Goal: Find specific page/section: Find specific page/section

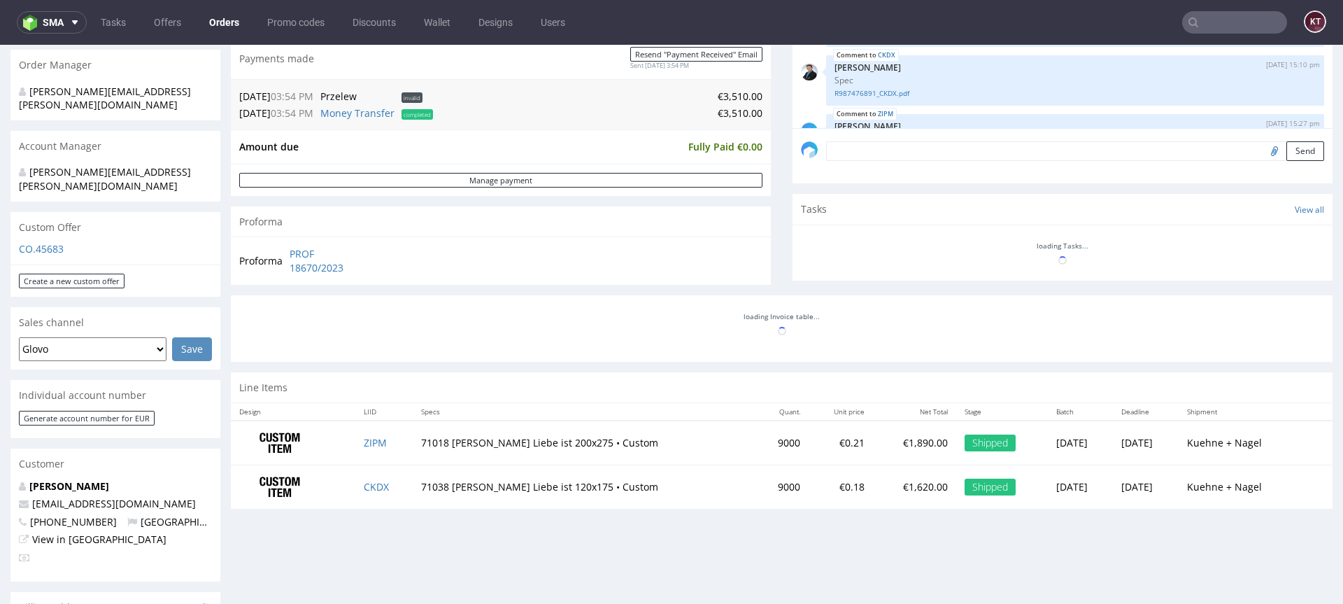
scroll to position [364, 0]
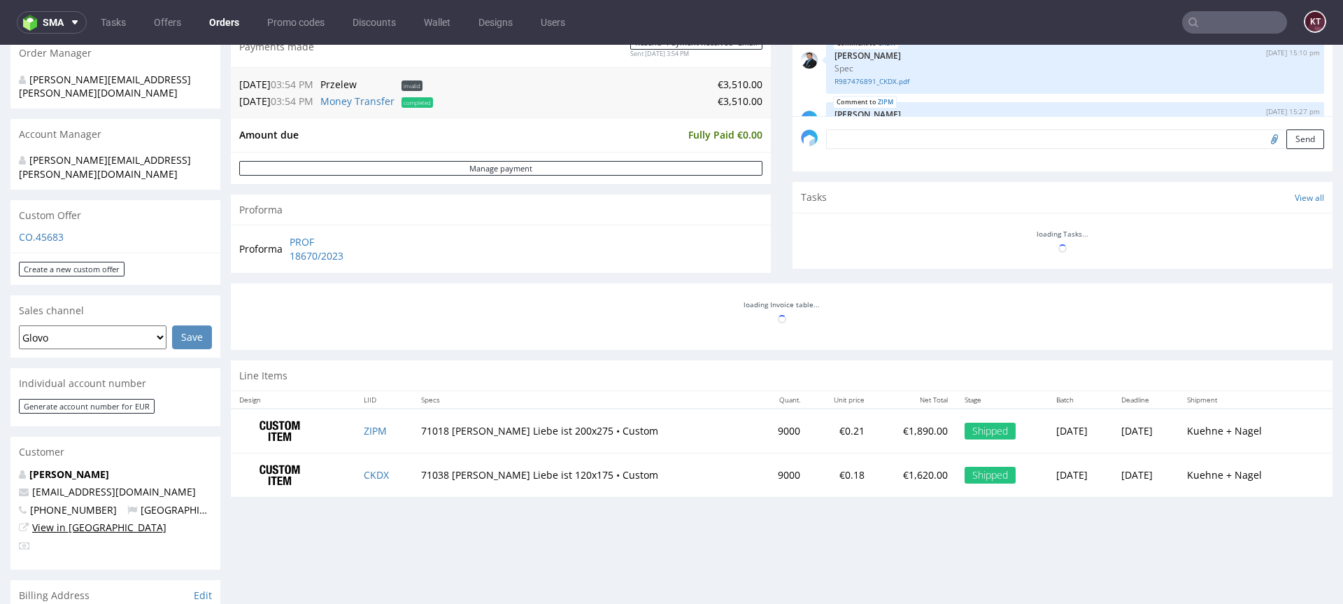
click at [93, 520] on link "View in [GEOGRAPHIC_DATA]" at bounding box center [99, 526] width 134 height 13
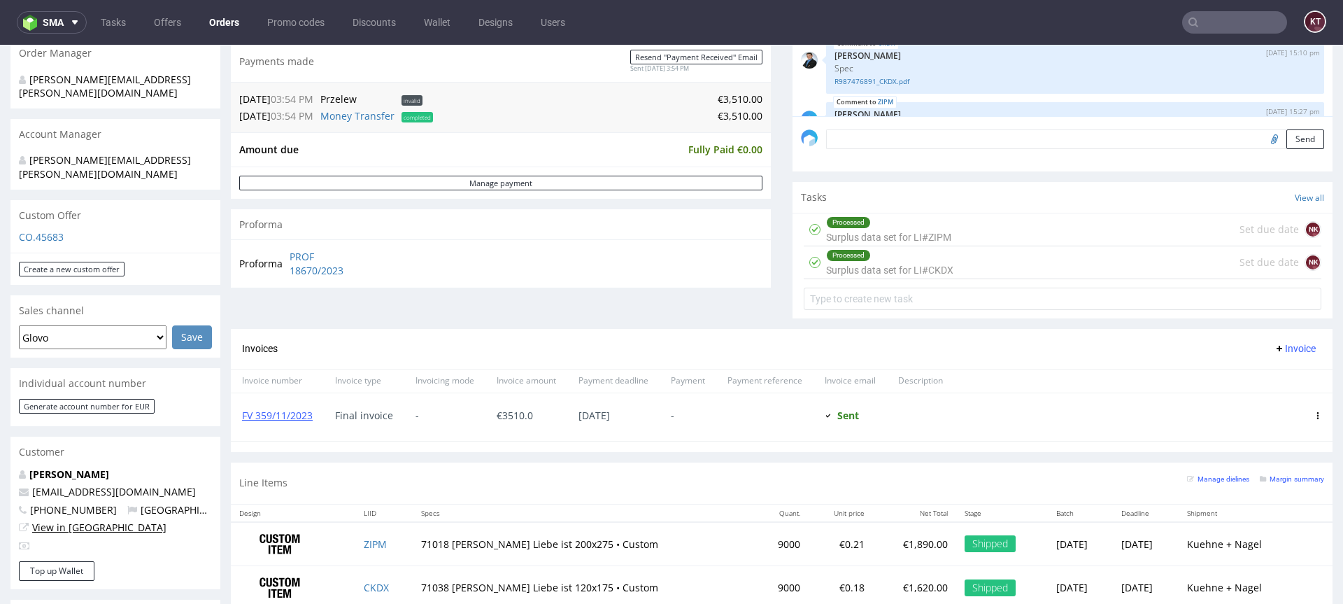
scroll to position [625, 0]
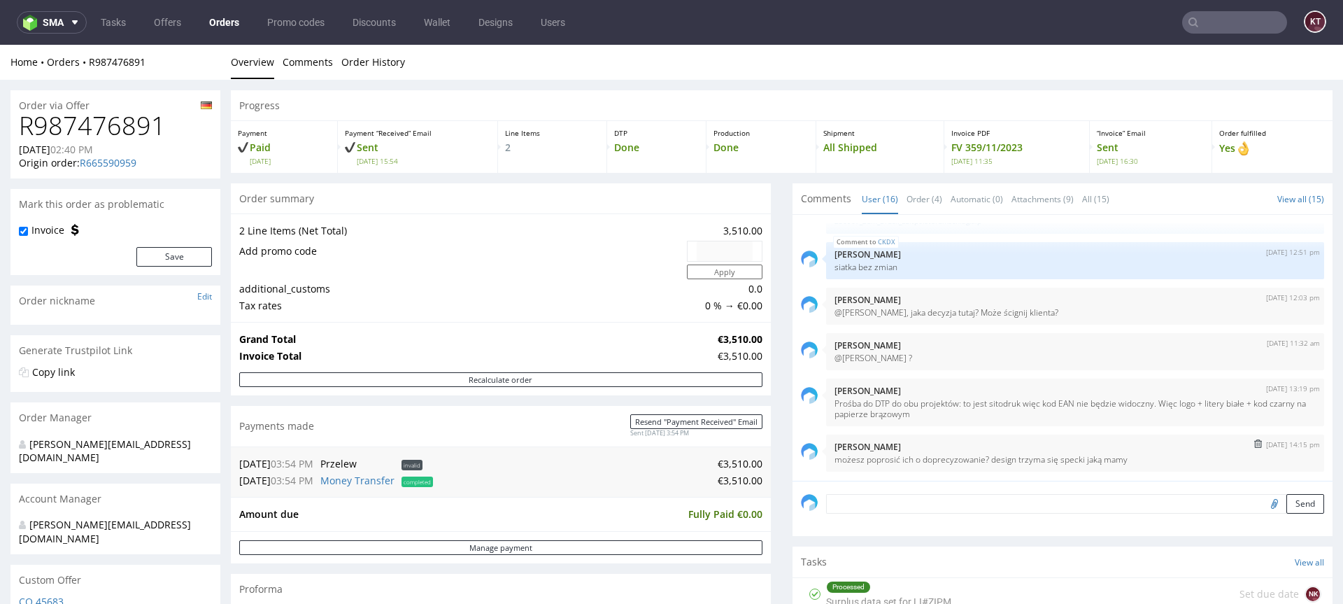
scroll to position [624, 0]
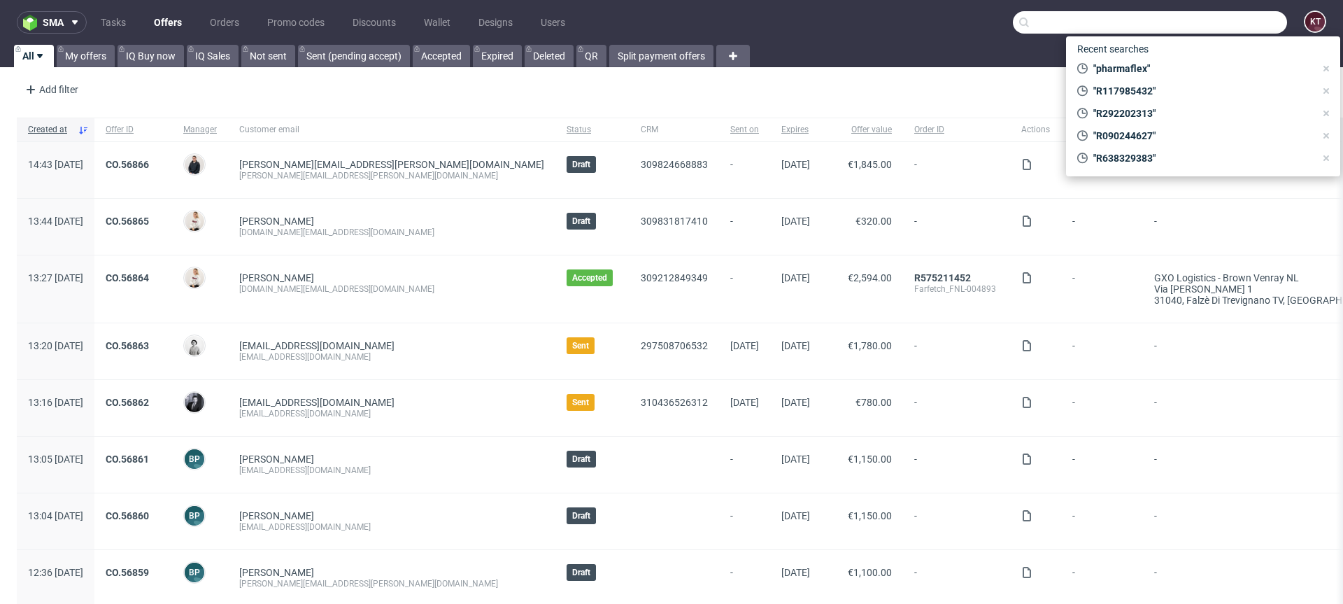
click at [1247, 24] on input "text" at bounding box center [1150, 22] width 274 height 22
paste input "R292202313"
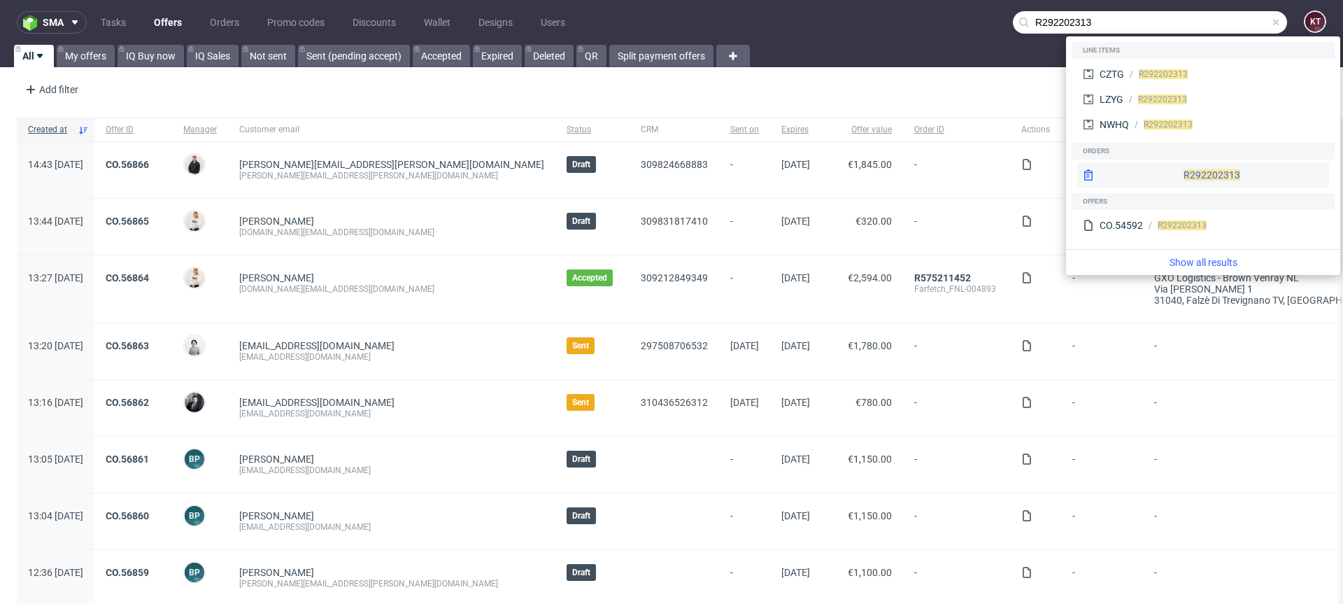
type input "R292202313"
click at [1186, 175] on div "R292202313" at bounding box center [1203, 174] width 252 height 25
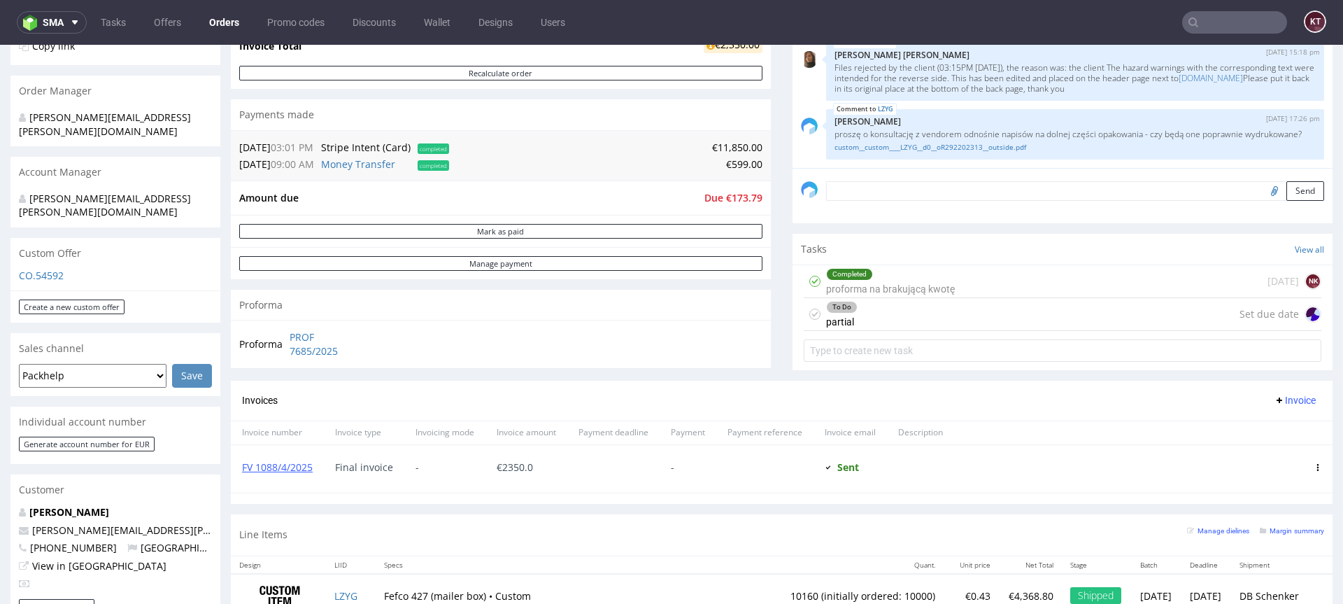
scroll to position [312, 0]
click at [1013, 318] on div "To Do partial Set due date" at bounding box center [1063, 315] width 518 height 33
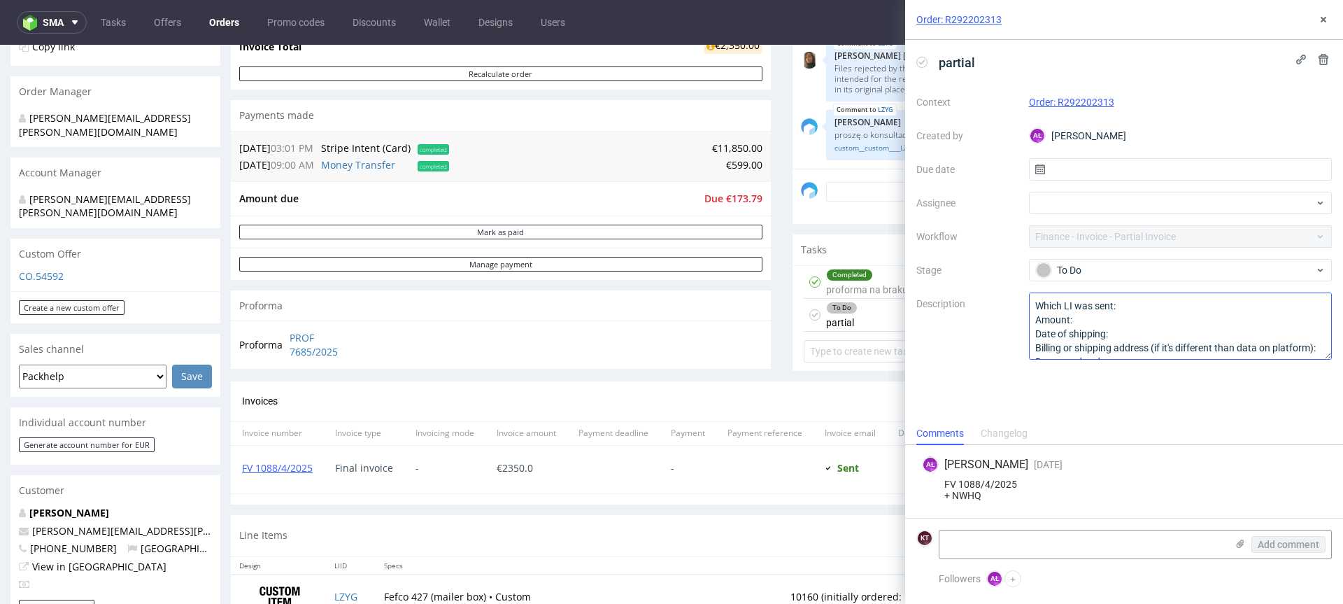
scroll to position [29, 0]
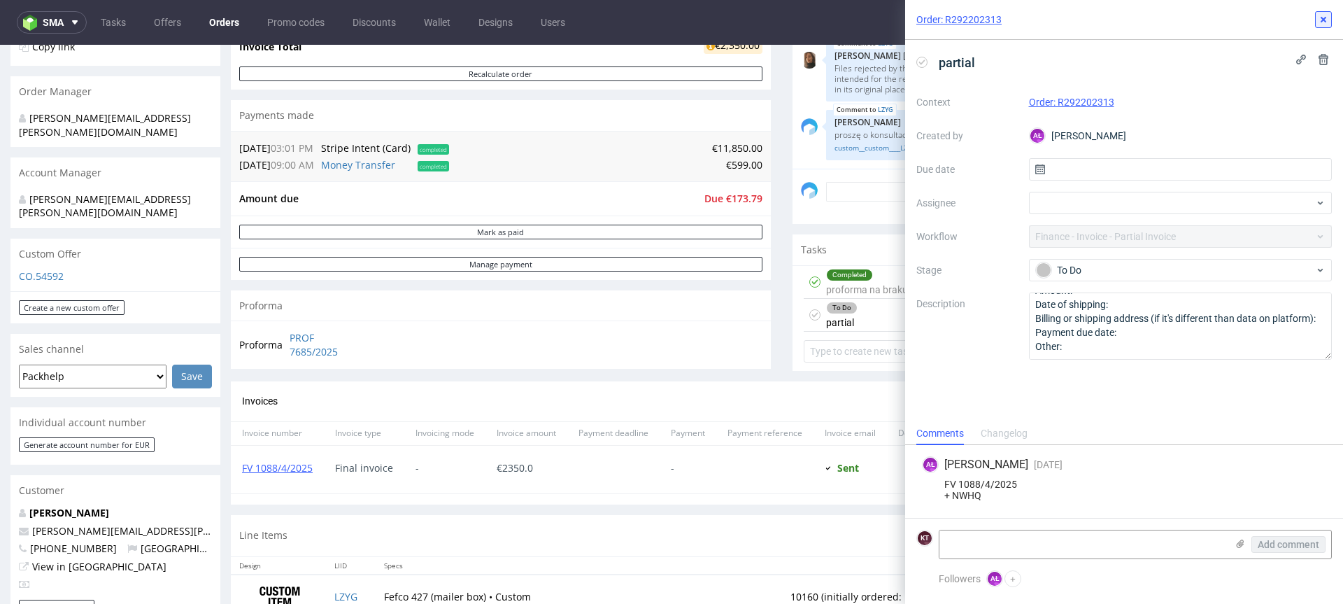
click at [1323, 19] on use at bounding box center [1324, 20] width 6 height 6
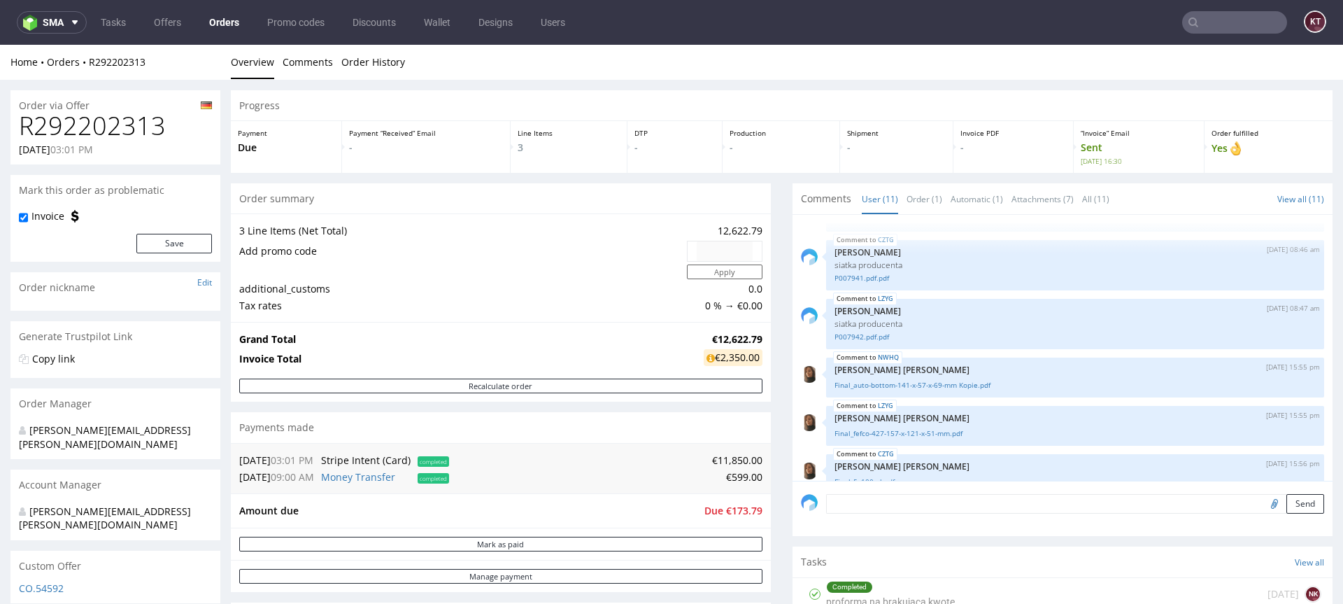
click at [1211, 22] on input "text" at bounding box center [1234, 22] width 105 height 22
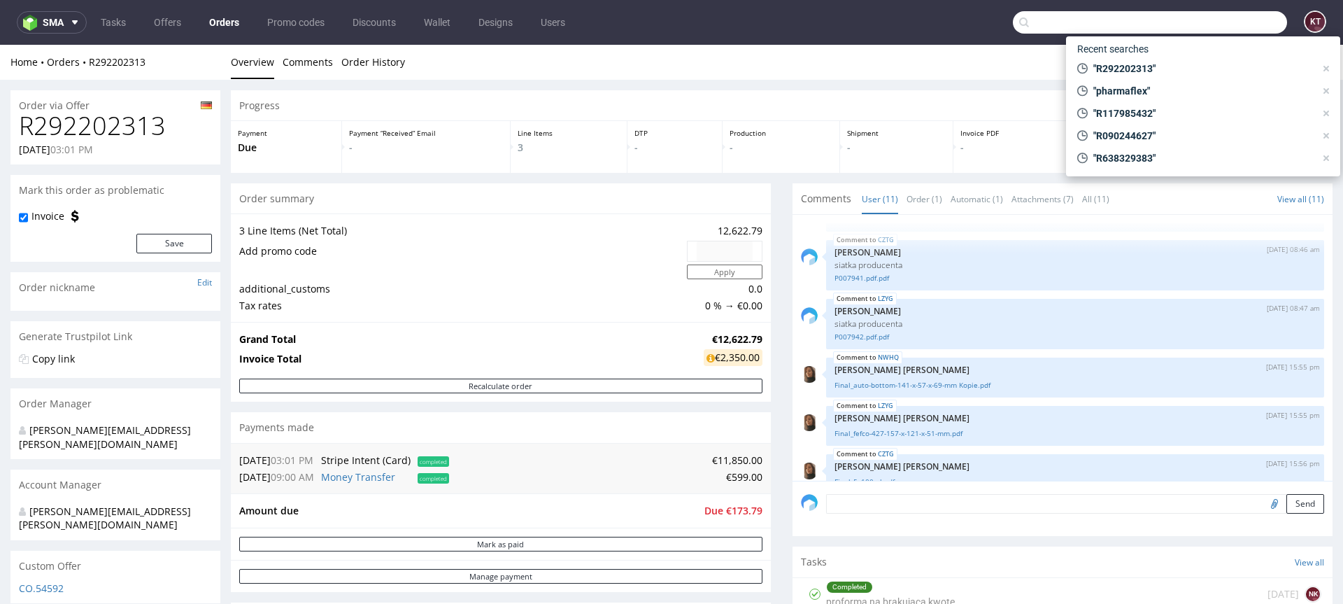
paste input "[EMAIL_ADDRESS][DOMAIN_NAME]"
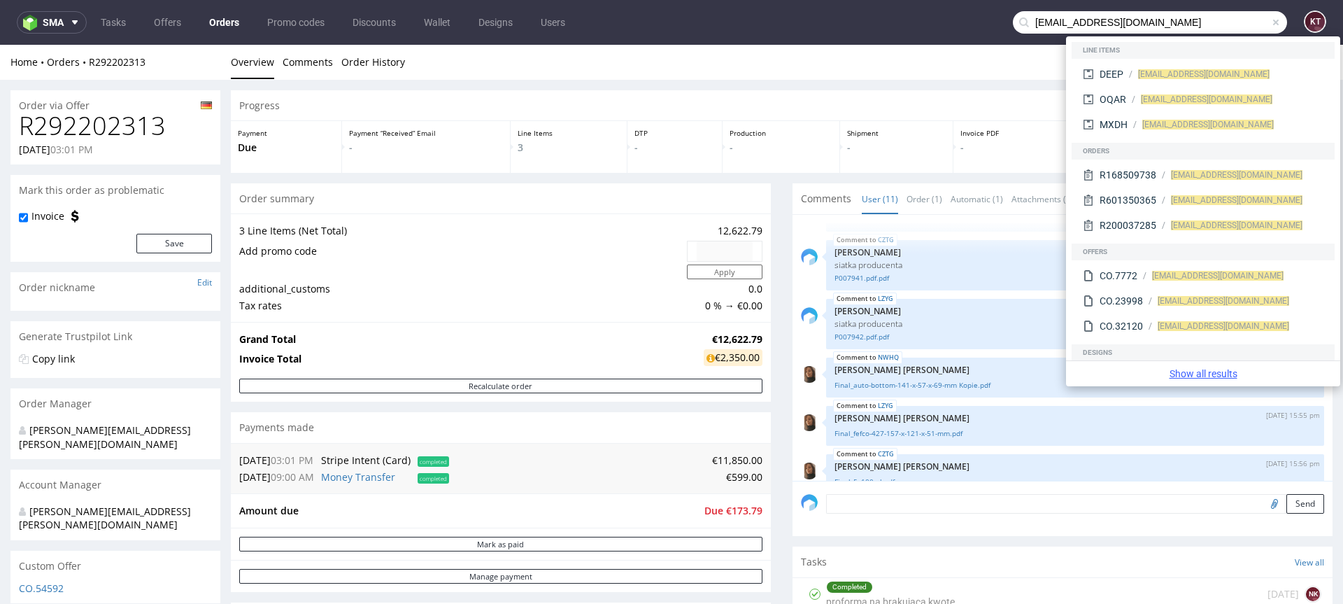
click at [1229, 372] on link "Show all results" at bounding box center [1203, 374] width 263 height 14
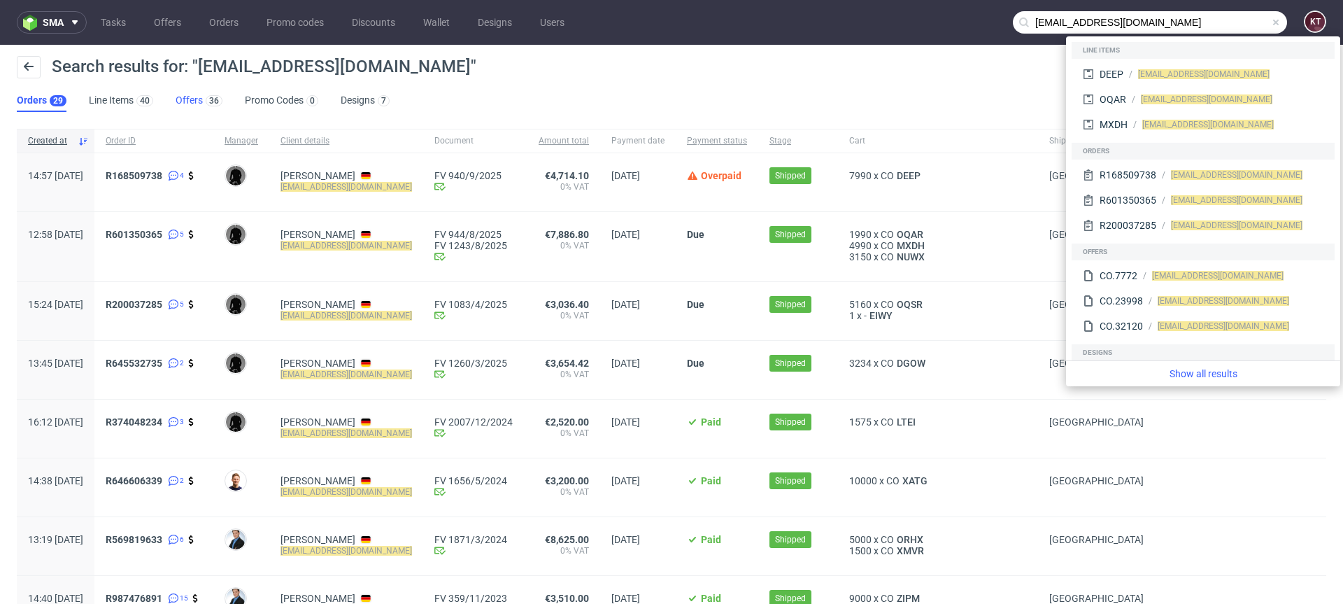
click at [187, 91] on link "Offers 36" at bounding box center [199, 101] width 47 height 22
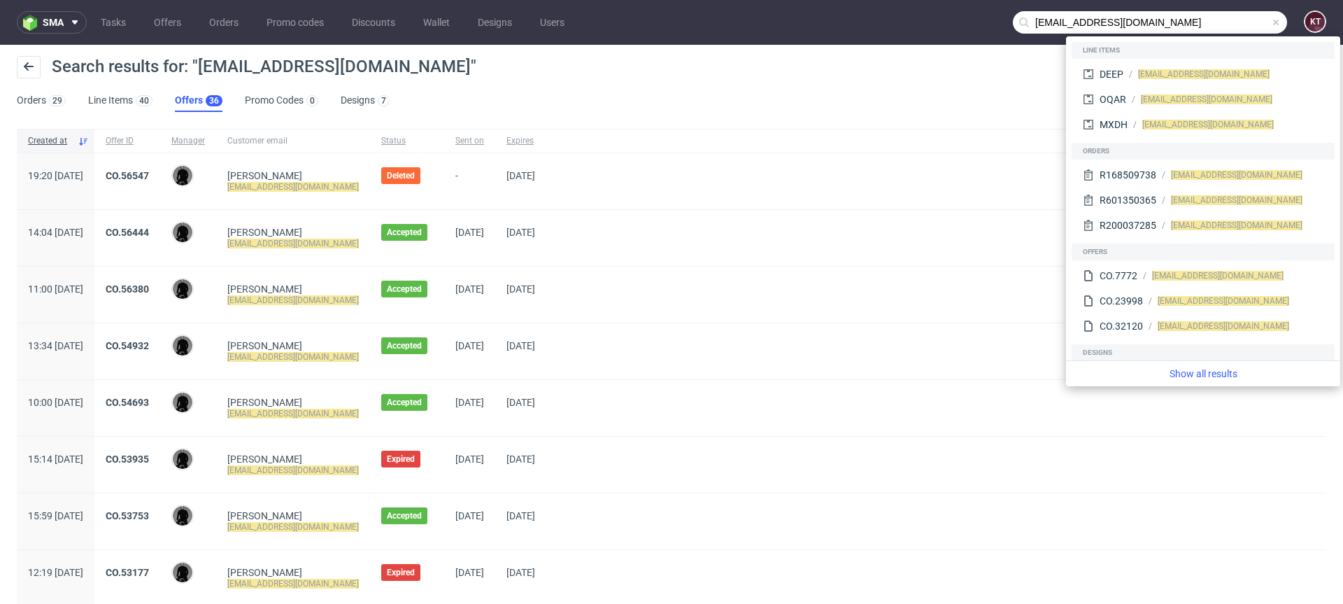
click at [551, 86] on div "Search results for: "[EMAIL_ADDRESS][DOMAIN_NAME]"" at bounding box center [671, 73] width 1309 height 34
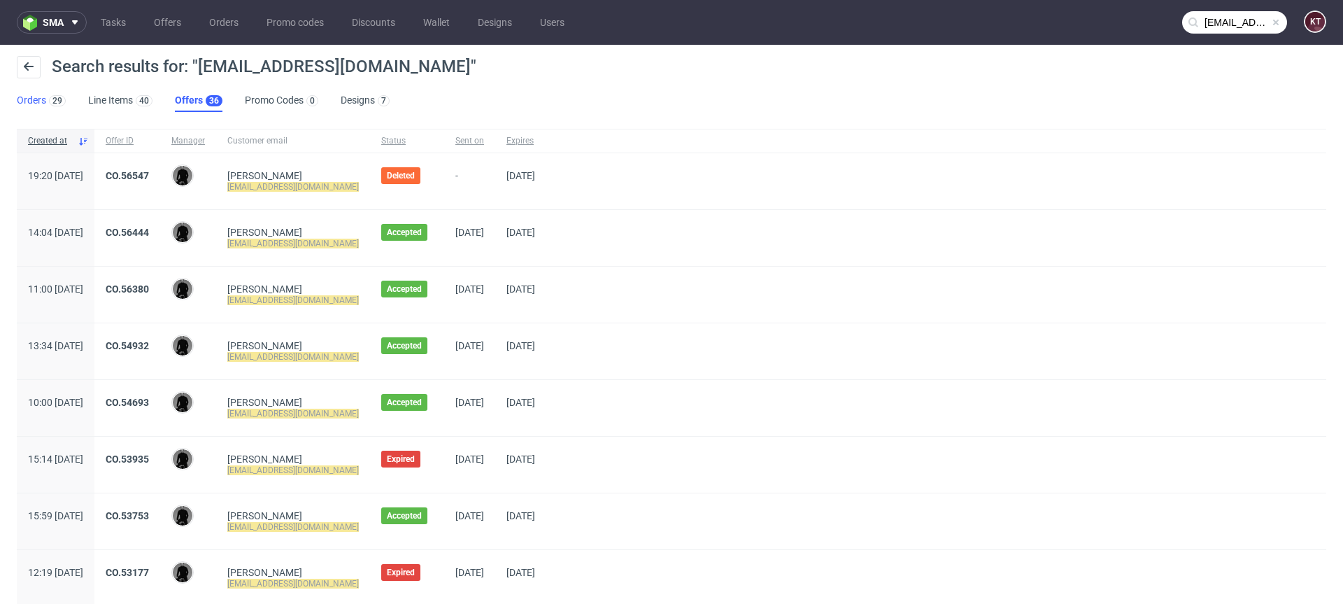
click at [48, 111] on link "Orders 29" at bounding box center [41, 101] width 49 height 22
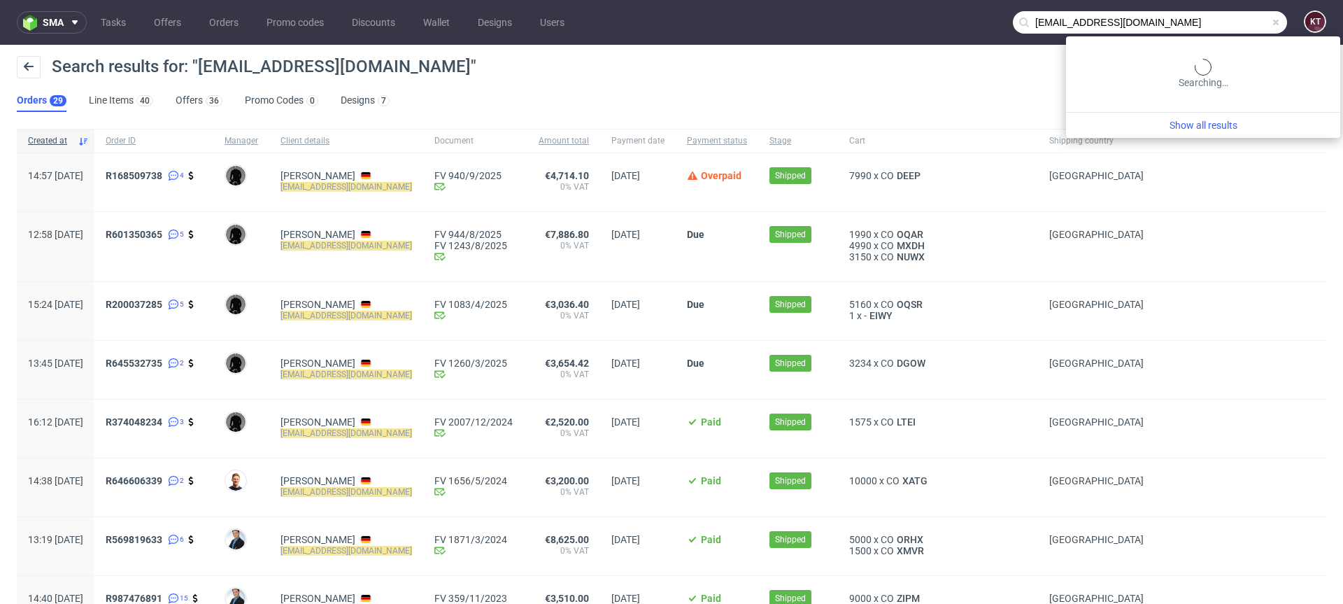
drag, startPoint x: 1236, startPoint y: 17, endPoint x: 1175, endPoint y: 16, distance: 60.9
click at [1175, 16] on input "[EMAIL_ADDRESS][DOMAIN_NAME]" at bounding box center [1150, 22] width 274 height 22
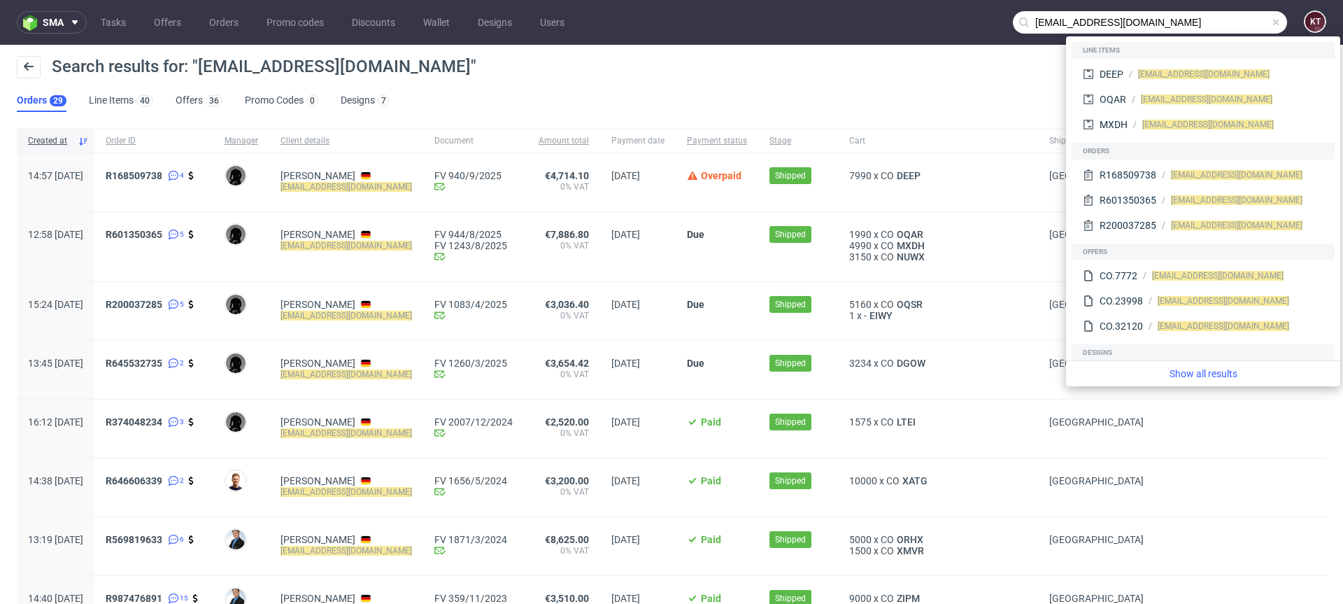
click at [1056, 16] on input "[EMAIL_ADDRESS][DOMAIN_NAME]" at bounding box center [1150, 22] width 274 height 22
drag, startPoint x: 1065, startPoint y: 19, endPoint x: 988, endPoint y: 23, distance: 76.4
click at [988, 23] on nav "sma Tasks Offers Orders Promo codes Discounts Wallet Designs Users [EMAIL_ADDRE…" at bounding box center [671, 22] width 1343 height 45
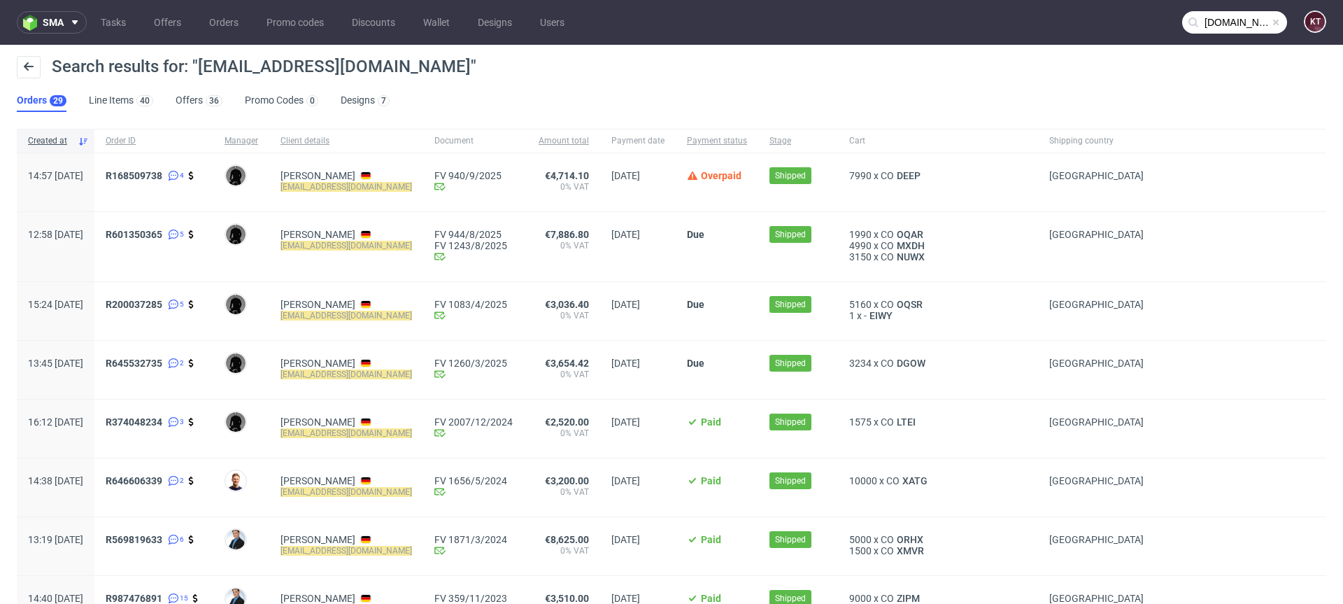
type input "[DOMAIN_NAME]"
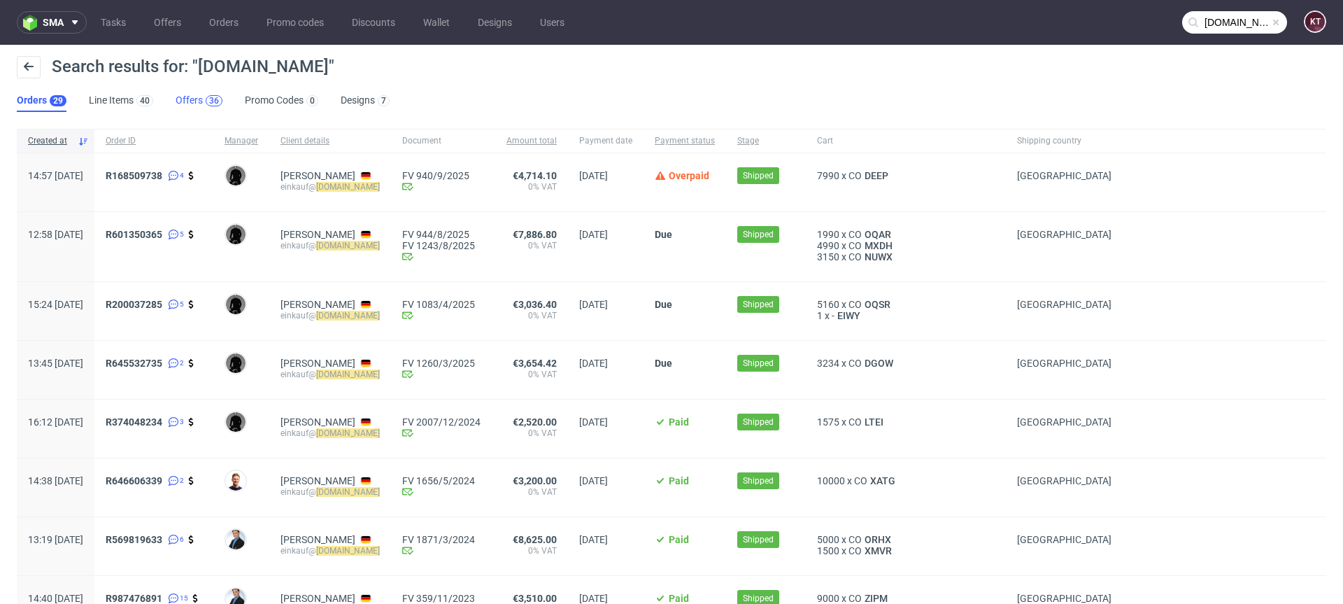
click at [211, 105] on div "36" at bounding box center [214, 101] width 10 height 10
